Goal: Information Seeking & Learning: Learn about a topic

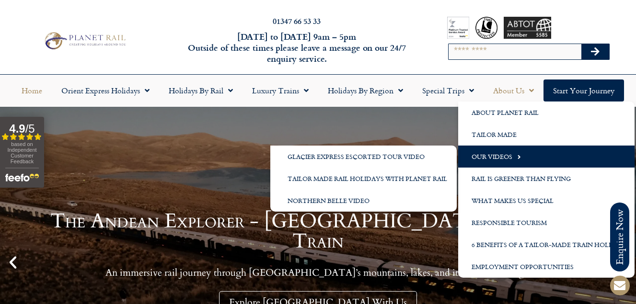
click at [520, 154] on span "Menu" at bounding box center [516, 157] width 9 height 16
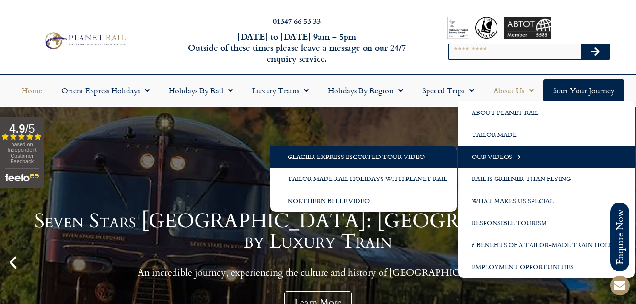
click at [406, 157] on link "Glacier Express Escorted Tour Video" at bounding box center [363, 157] width 186 height 22
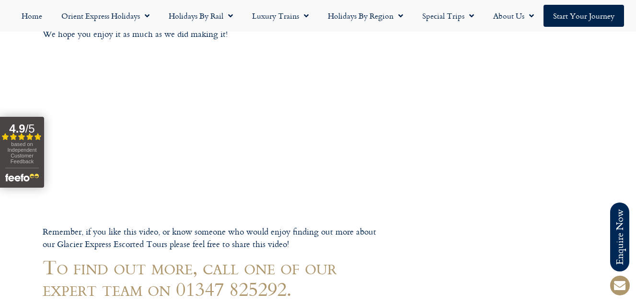
scroll to position [192, 0]
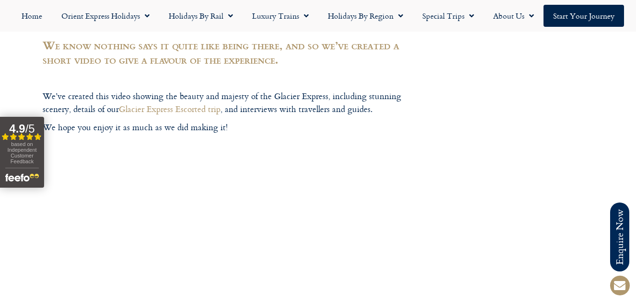
click at [484, 243] on div at bounding box center [318, 287] width 636 height 959
click at [36, 15] on link "Home" at bounding box center [32, 16] width 40 height 22
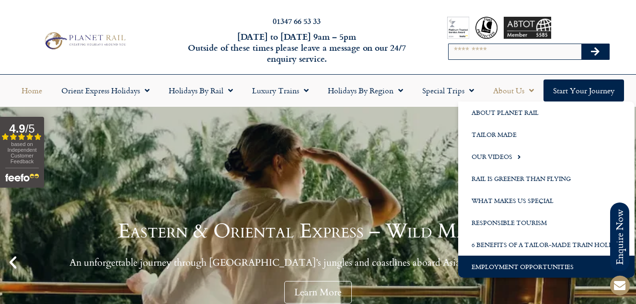
click at [529, 265] on link "Employment Opportunities" at bounding box center [546, 267] width 176 height 22
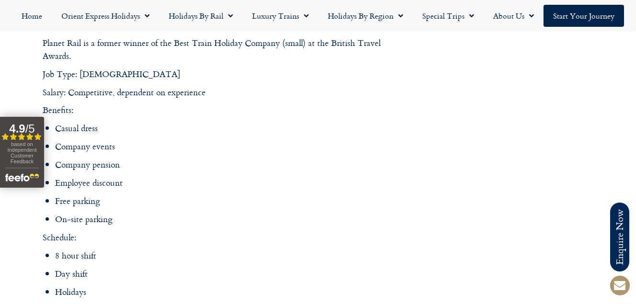
scroll to position [1390, 0]
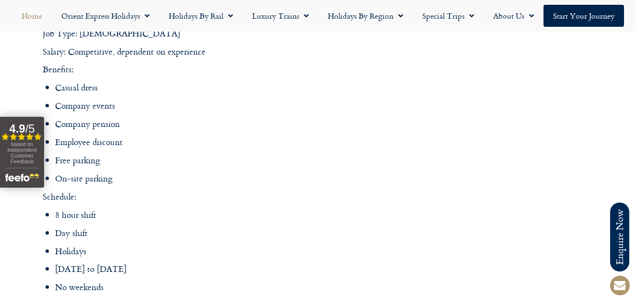
click at [37, 16] on link "Home" at bounding box center [32, 16] width 40 height 22
